Goal: Check status

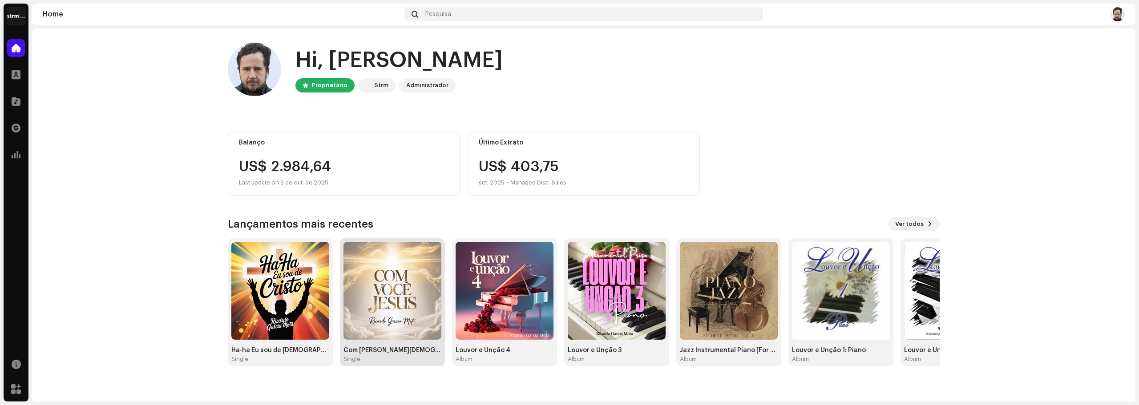
click at [429, 282] on img at bounding box center [393, 291] width 98 height 98
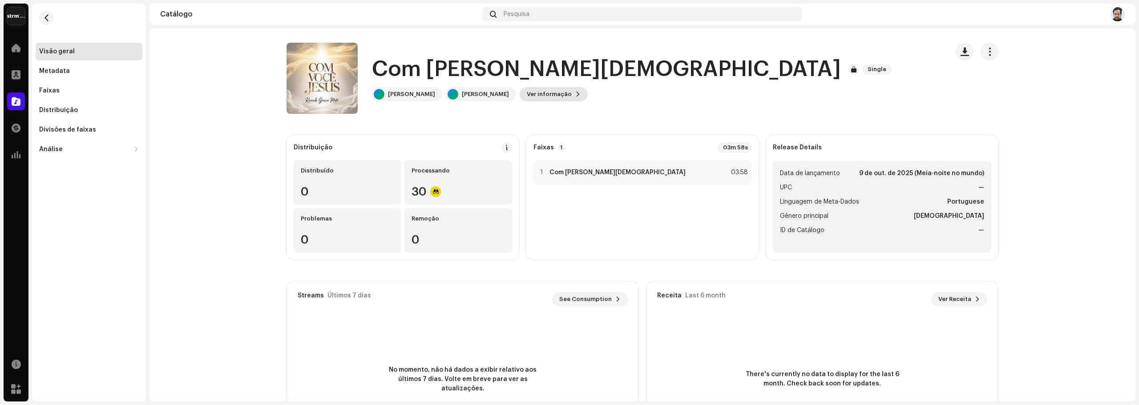
click at [572, 97] on span "Ver informação" at bounding box center [549, 94] width 45 height 18
click at [70, 48] on div "Visão geral" at bounding box center [89, 52] width 107 height 18
click at [72, 53] on div "Visão geral" at bounding box center [57, 51] width 36 height 7
click at [21, 50] on div at bounding box center [16, 48] width 18 height 18
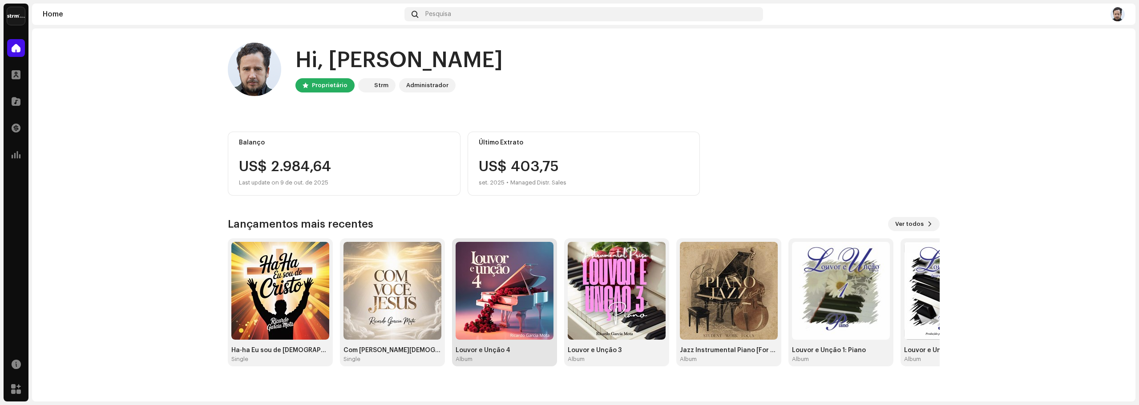
click at [494, 273] on img at bounding box center [505, 291] width 98 height 98
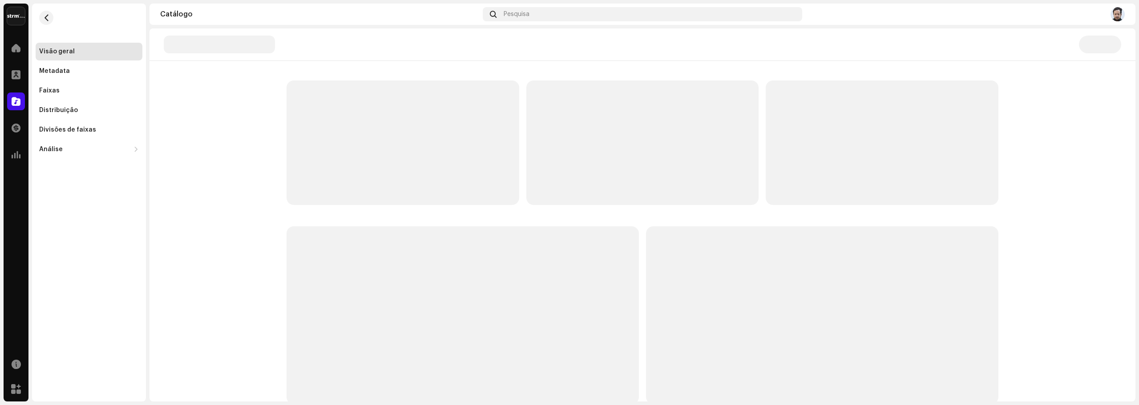
scroll to position [72, 0]
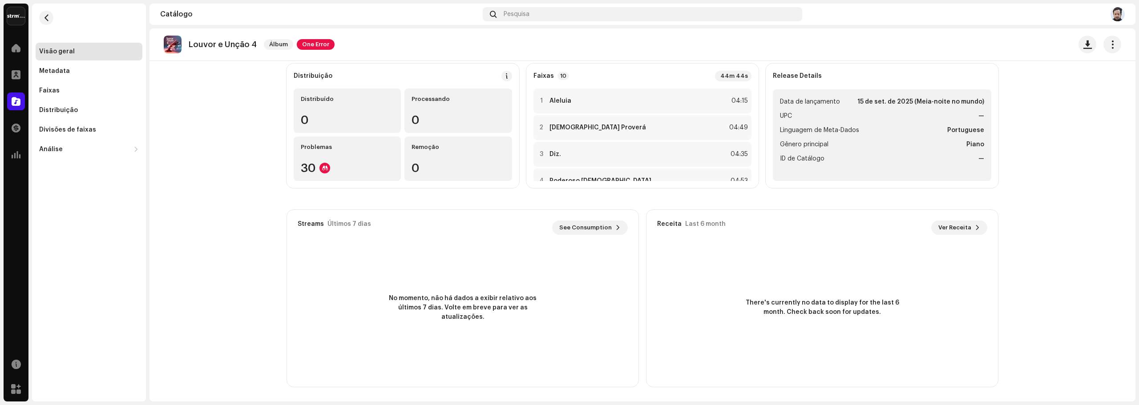
click at [75, 57] on div "Visão geral" at bounding box center [89, 52] width 107 height 18
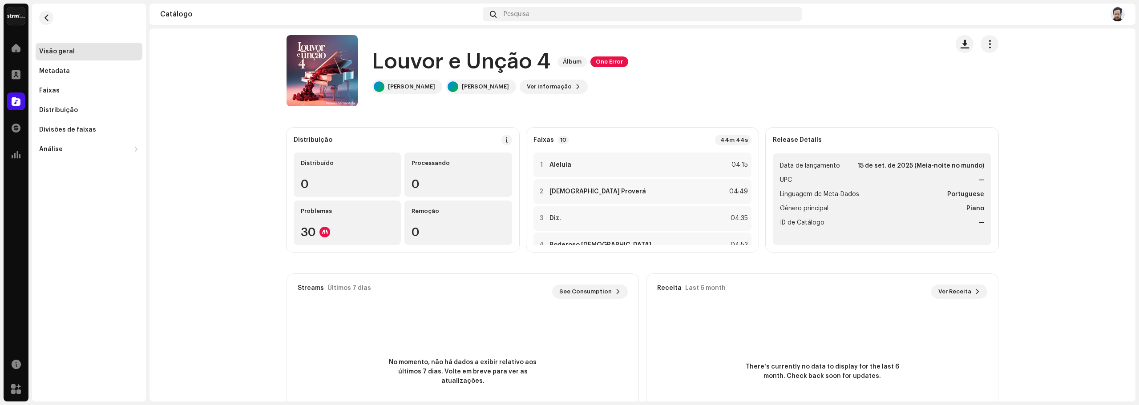
scroll to position [0, 0]
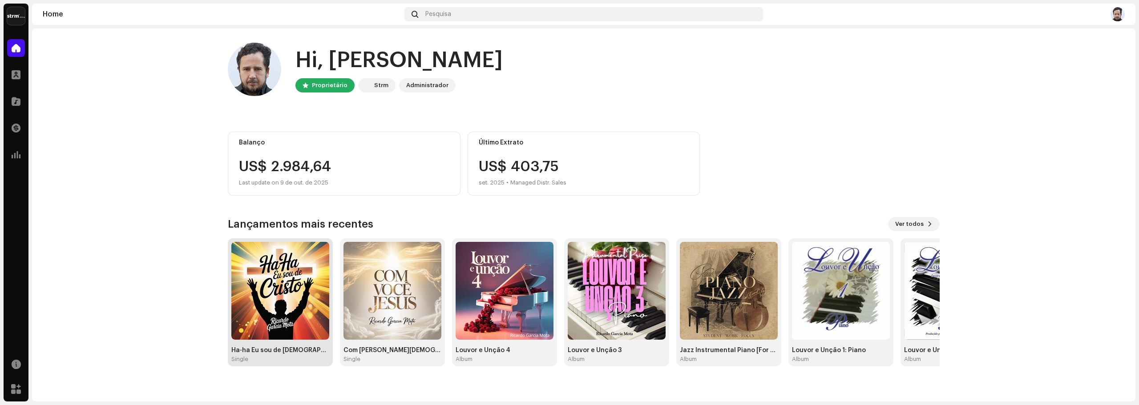
click at [286, 318] on img at bounding box center [280, 291] width 98 height 98
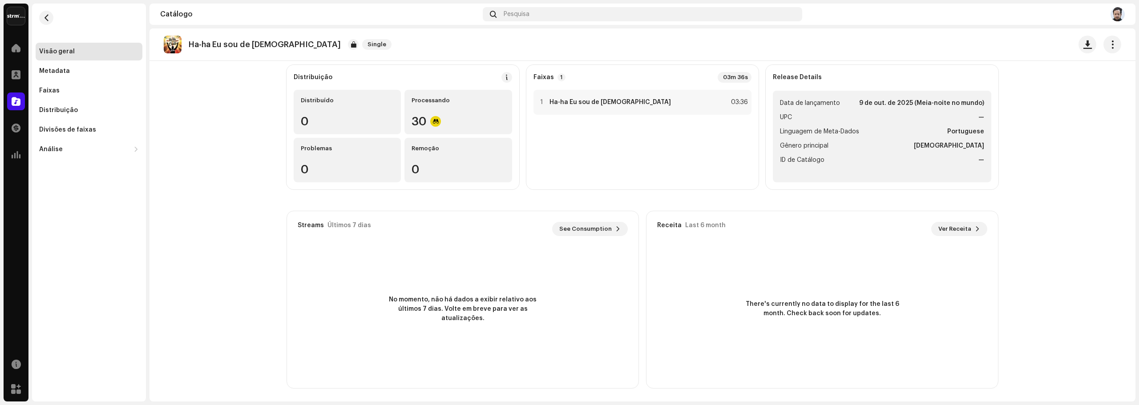
scroll to position [72, 0]
click at [582, 226] on span "See Consumption" at bounding box center [585, 228] width 53 height 18
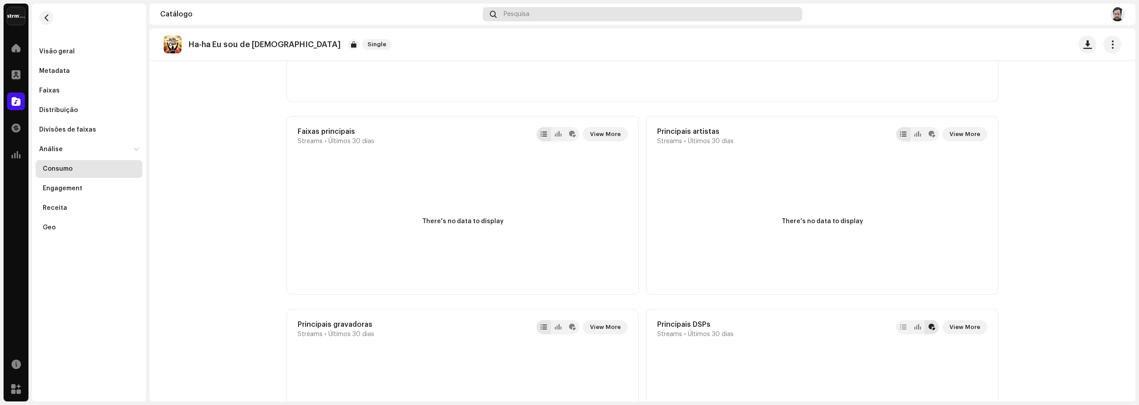
scroll to position [45, 0]
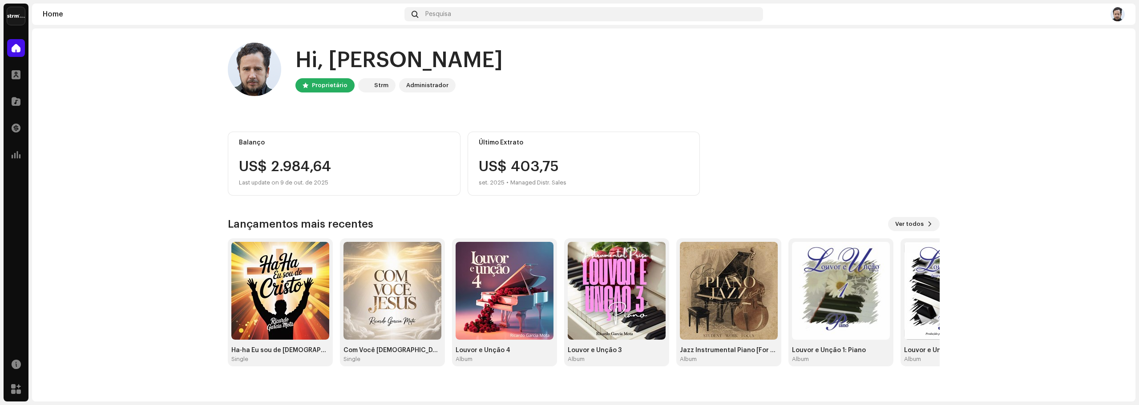
click at [832, 69] on div "Hi, [PERSON_NAME] Proprietário Strm Administrador" at bounding box center [584, 69] width 712 height 53
click at [627, 109] on home-user "Hi, [PERSON_NAME] Proprietário Strm Administrador" at bounding box center [584, 77] width 712 height 68
